Goal: Transaction & Acquisition: Subscribe to service/newsletter

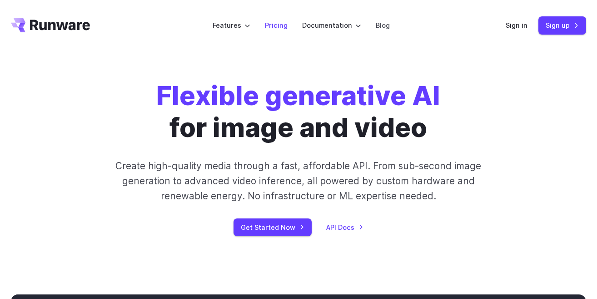
click at [267, 26] on link "Pricing" at bounding box center [276, 25] width 23 height 10
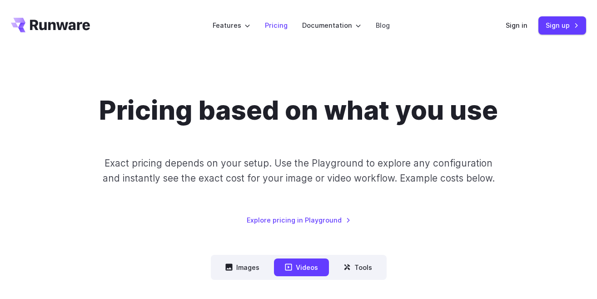
click at [274, 25] on link "Pricing" at bounding box center [276, 25] width 23 height 10
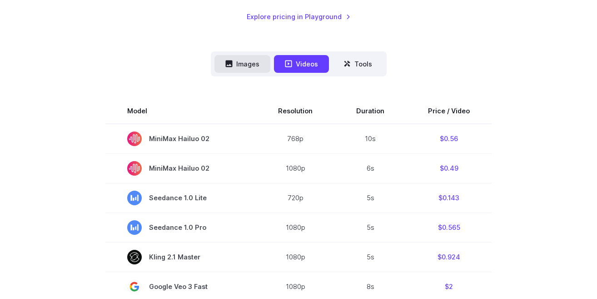
scroll to position [211, 0]
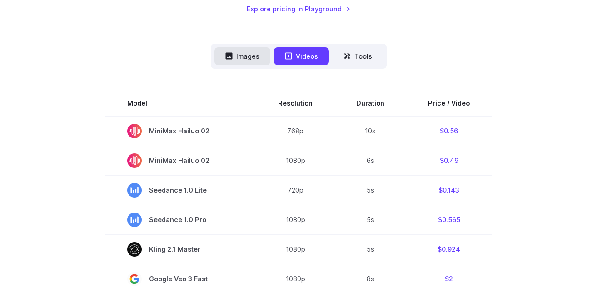
click at [245, 50] on button "Images" at bounding box center [243, 56] width 56 height 18
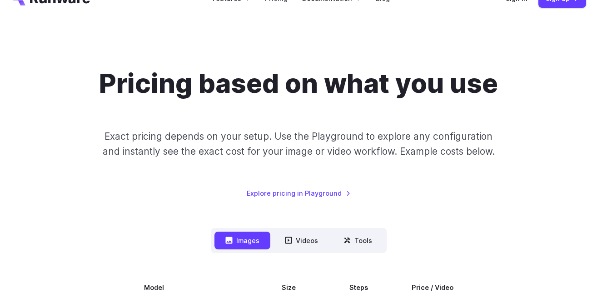
scroll to position [0, 0]
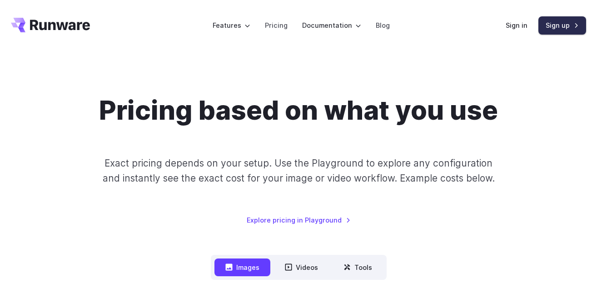
click at [551, 23] on link "Sign up" at bounding box center [563, 25] width 48 height 18
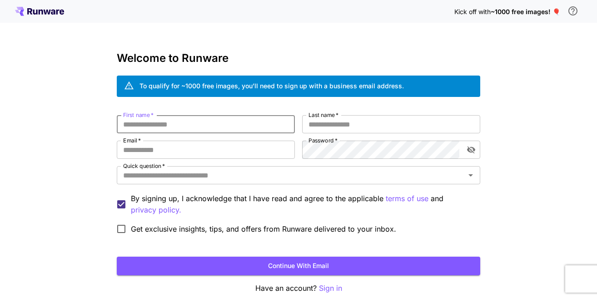
click at [206, 123] on input "First name   *" at bounding box center [206, 124] width 178 height 18
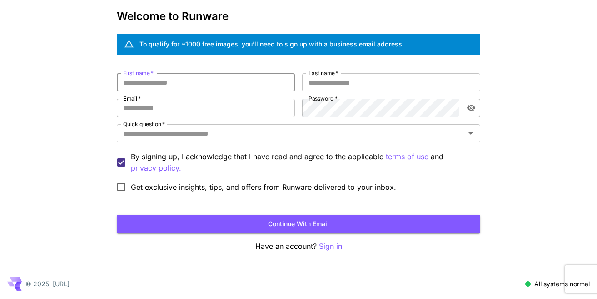
scroll to position [43, 0]
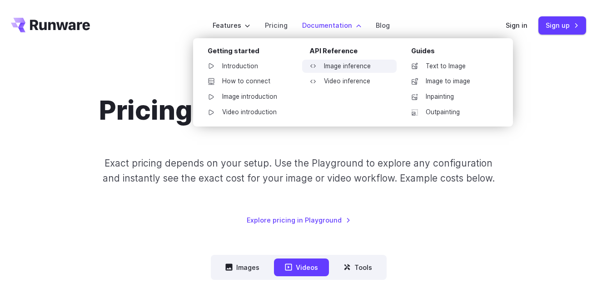
click at [334, 63] on link "Image inference" at bounding box center [349, 67] width 95 height 14
